Goal: Navigation & Orientation: Find specific page/section

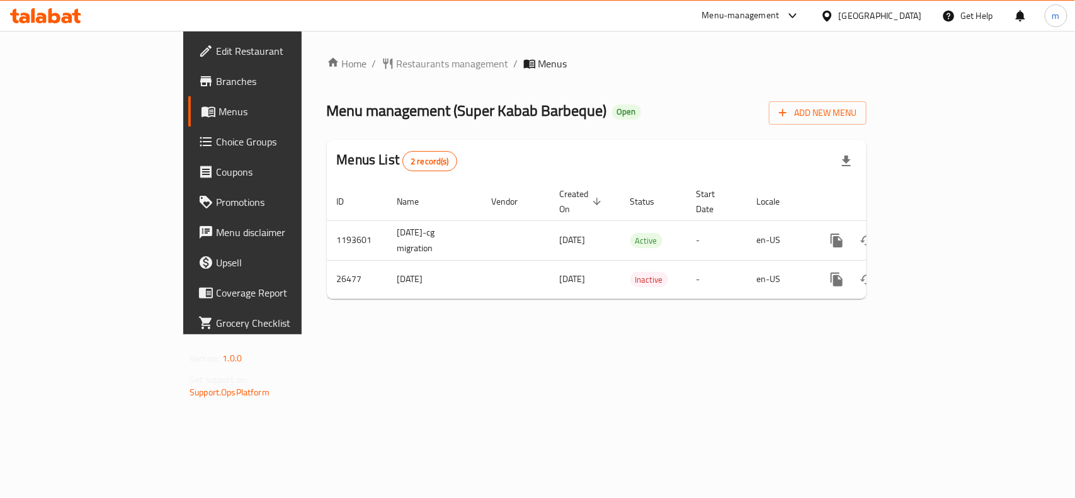
click at [837, 18] on div at bounding box center [829, 16] width 18 height 14
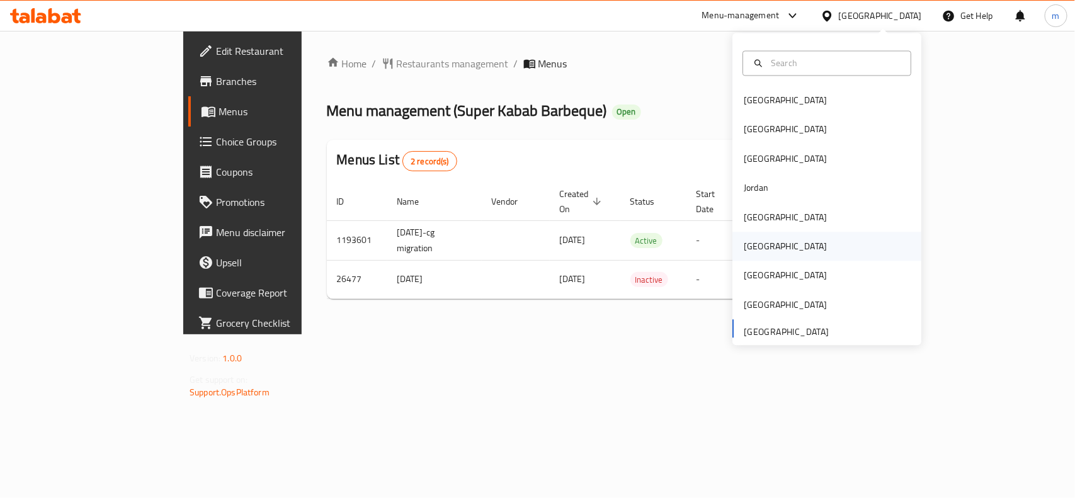
click at [782, 249] on div "Oman" at bounding box center [826, 246] width 189 height 29
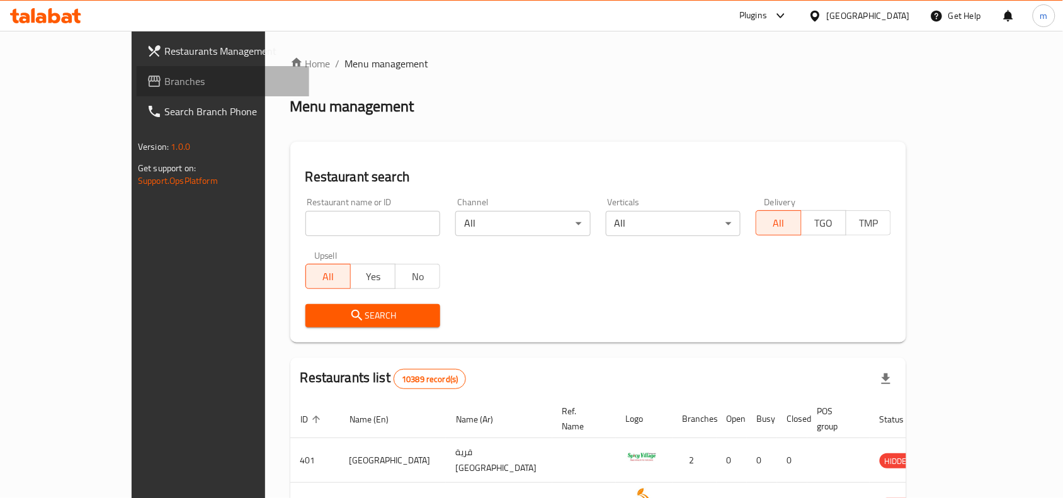
drag, startPoint x: 42, startPoint y: 80, endPoint x: 30, endPoint y: 82, distance: 12.2
click at [164, 80] on span "Branches" at bounding box center [231, 81] width 135 height 15
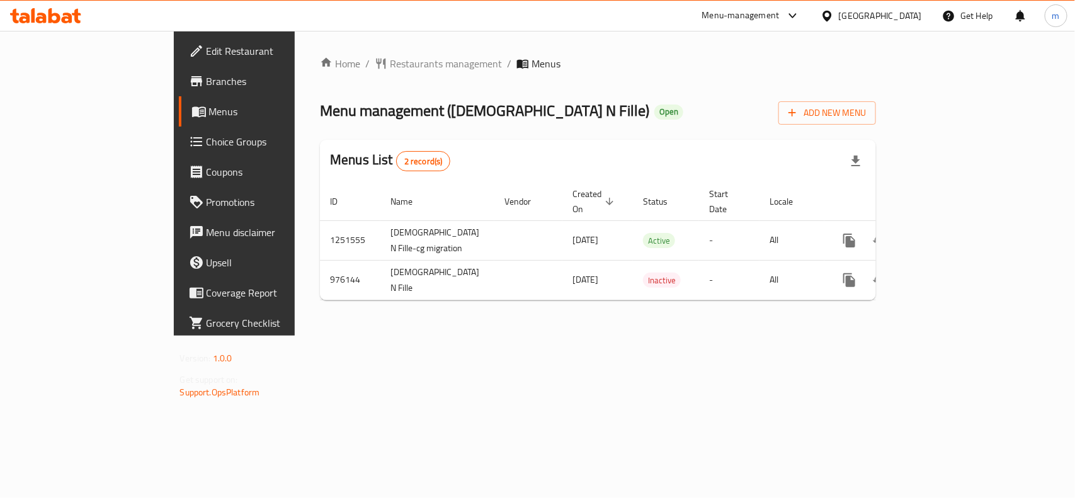
click at [901, 14] on div "[GEOGRAPHIC_DATA]" at bounding box center [880, 16] width 83 height 14
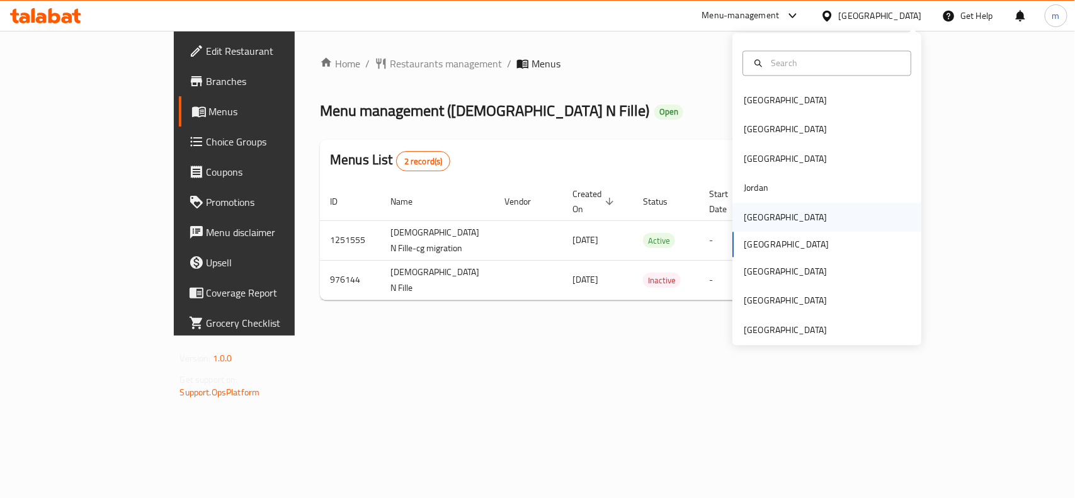
click at [734, 212] on div "[GEOGRAPHIC_DATA]" at bounding box center [785, 217] width 103 height 29
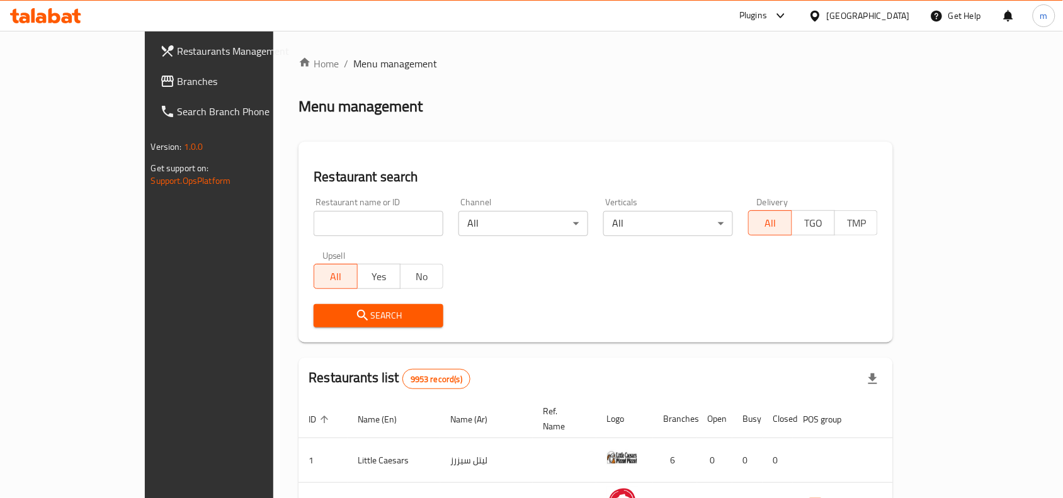
click at [150, 71] on link "Branches" at bounding box center [236, 81] width 173 height 30
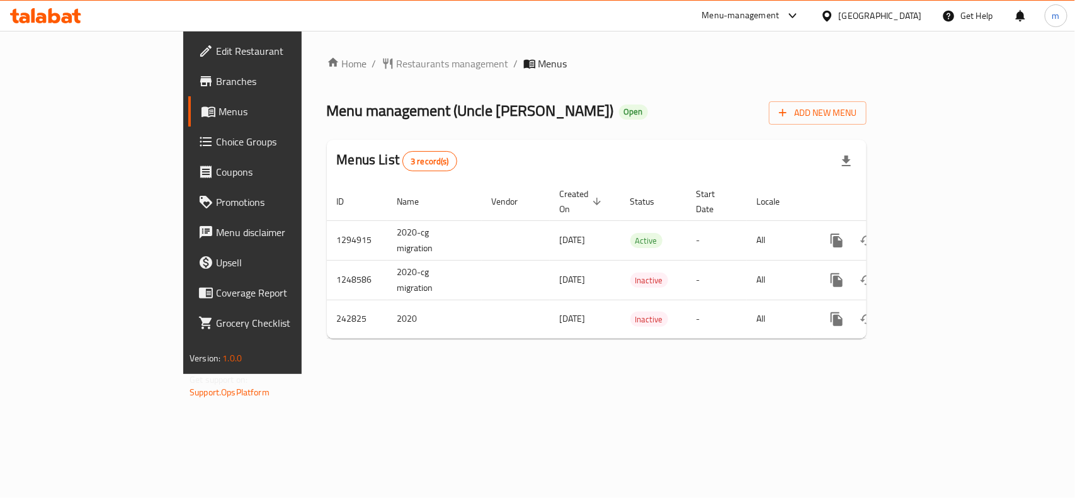
click at [904, 9] on div "[GEOGRAPHIC_DATA]" at bounding box center [880, 16] width 83 height 14
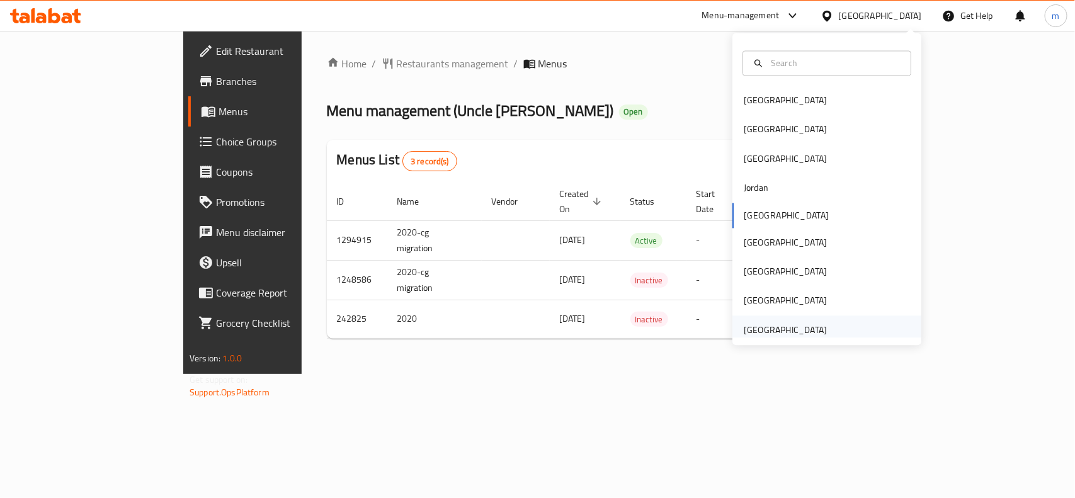
click at [769, 326] on div "[GEOGRAPHIC_DATA]" at bounding box center [785, 330] width 83 height 14
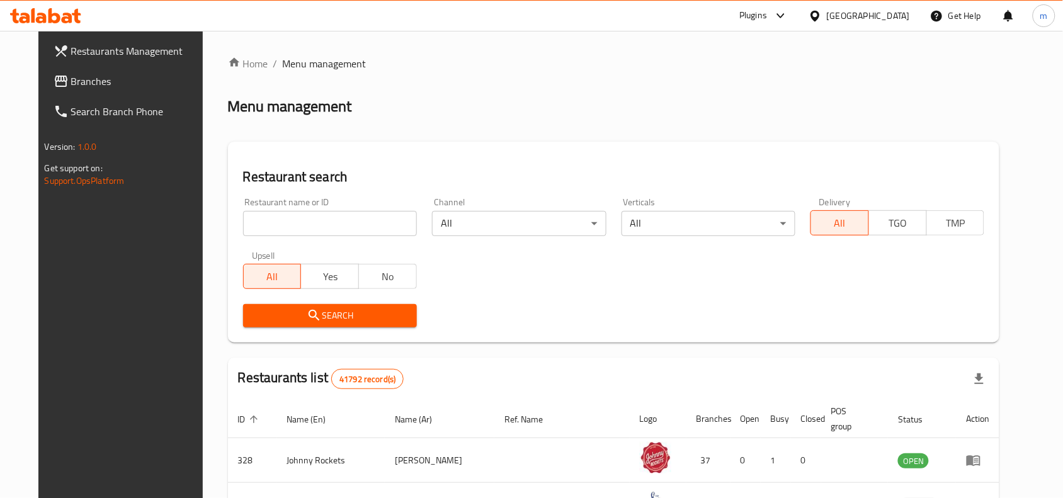
drag, startPoint x: 79, startPoint y: 87, endPoint x: 102, endPoint y: 74, distance: 25.9
click at [79, 87] on span "Branches" at bounding box center [138, 81] width 135 height 15
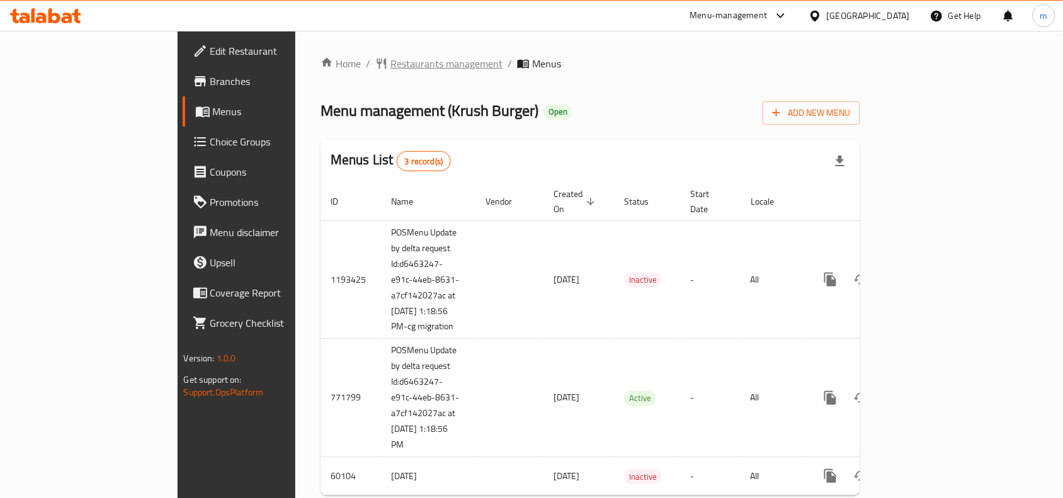
click at [390, 70] on span "Restaurants management" at bounding box center [446, 63] width 112 height 15
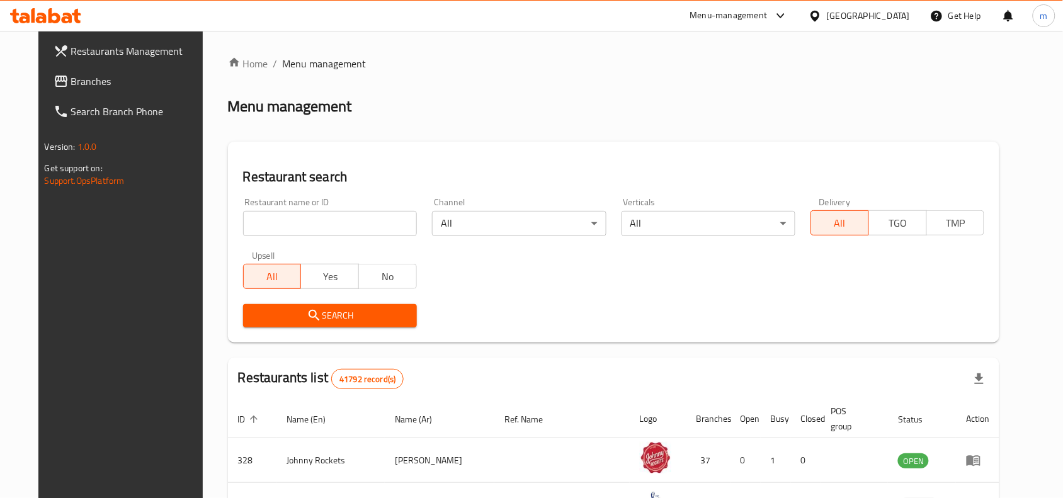
click at [254, 227] on input "search" at bounding box center [330, 223] width 174 height 25
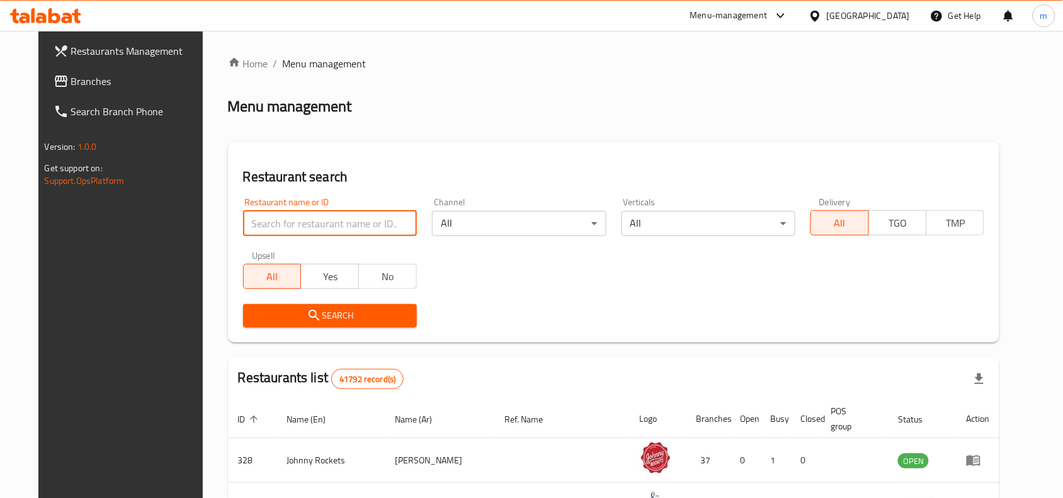
paste input "16372"
type input "16372"
click button "Search" at bounding box center [330, 315] width 174 height 23
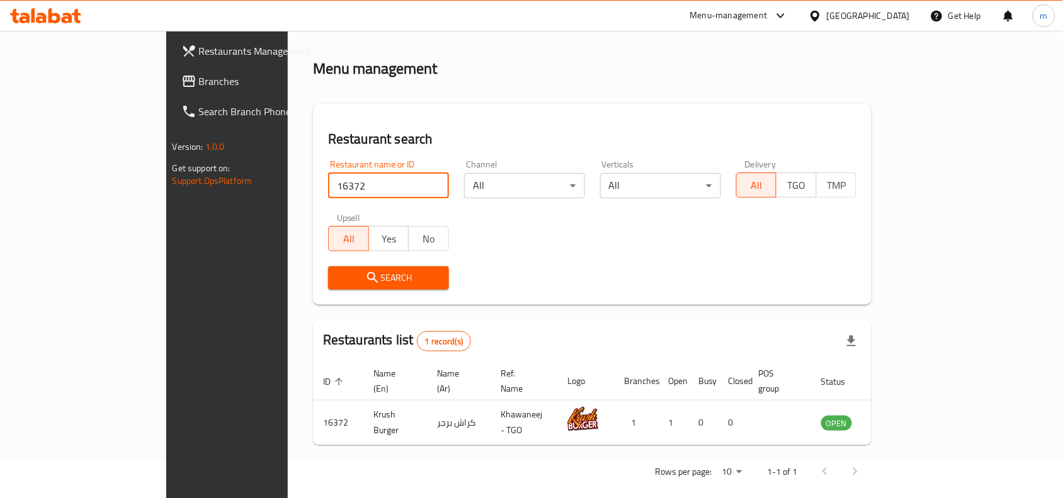
scroll to position [39, 0]
click at [199, 77] on span "Branches" at bounding box center [266, 81] width 135 height 15
